Goal: Navigation & Orientation: Find specific page/section

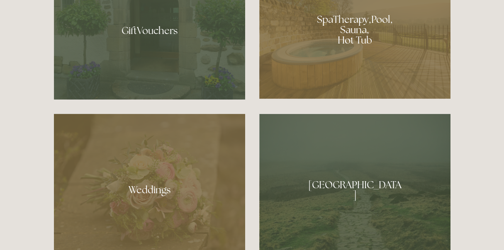
scroll to position [815, 0]
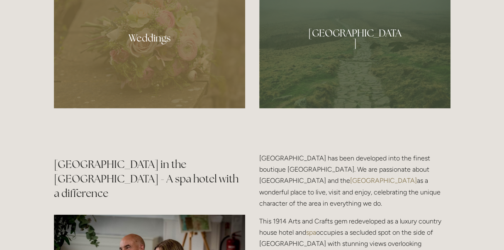
click at [344, 61] on div at bounding box center [354, 35] width 191 height 147
click at [131, 65] on div at bounding box center [149, 35] width 191 height 147
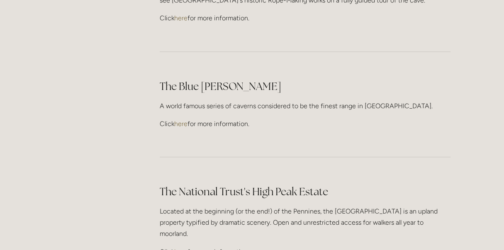
scroll to position [2435, 0]
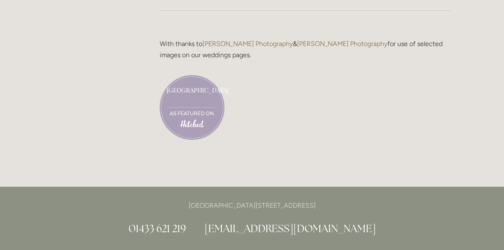
scroll to position [2129, 0]
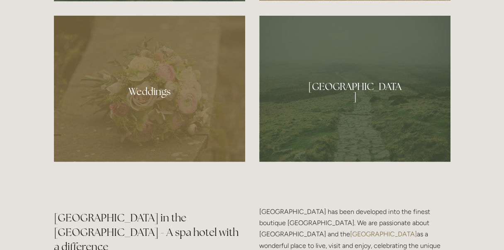
scroll to position [913, 0]
